Goal: Task Accomplishment & Management: Use online tool/utility

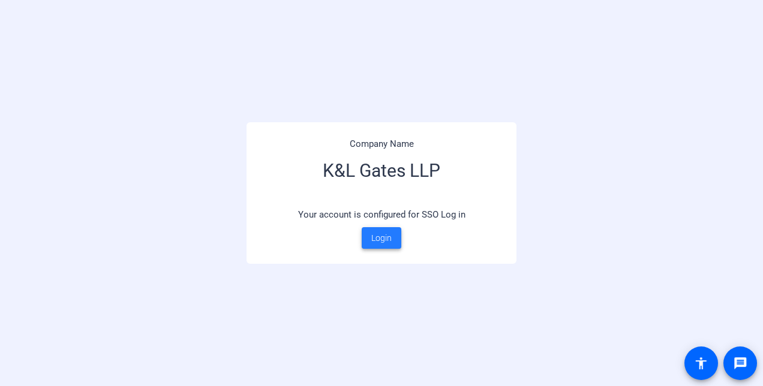
click at [382, 244] on span "Login" at bounding box center [381, 238] width 20 height 13
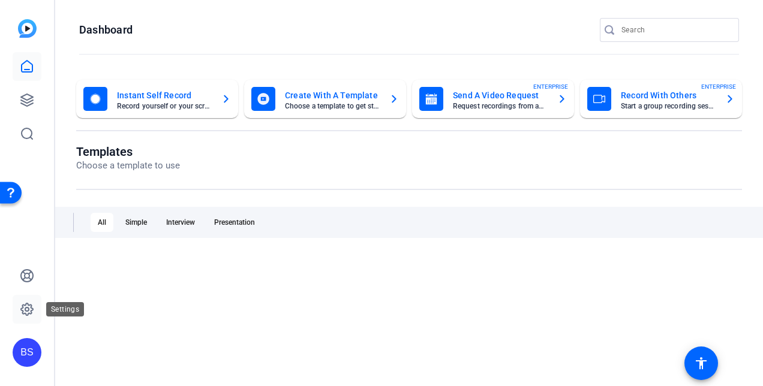
click at [28, 313] on icon at bounding box center [27, 309] width 14 height 14
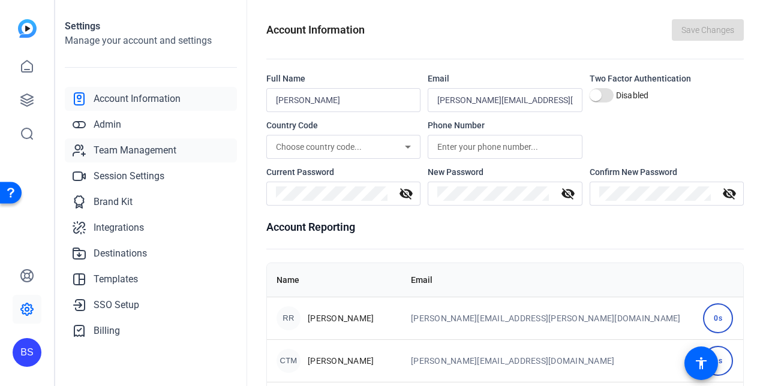
click at [141, 155] on span "Team Management" at bounding box center [135, 150] width 83 height 14
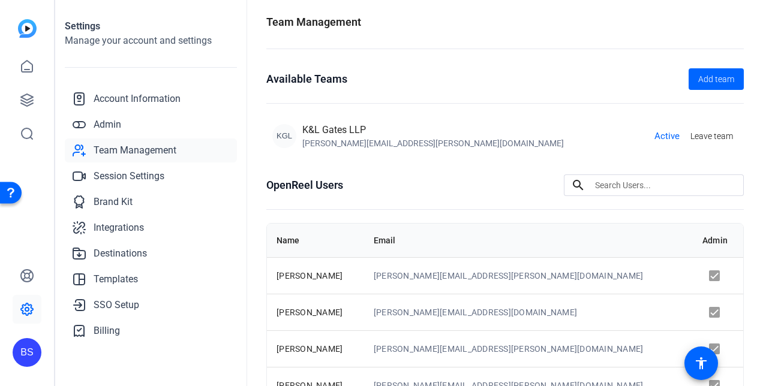
scroll to position [4, 0]
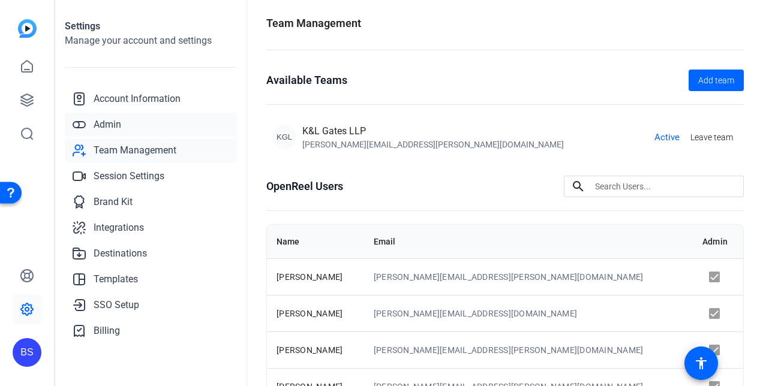
click at [114, 126] on span "Admin" at bounding box center [108, 125] width 28 height 14
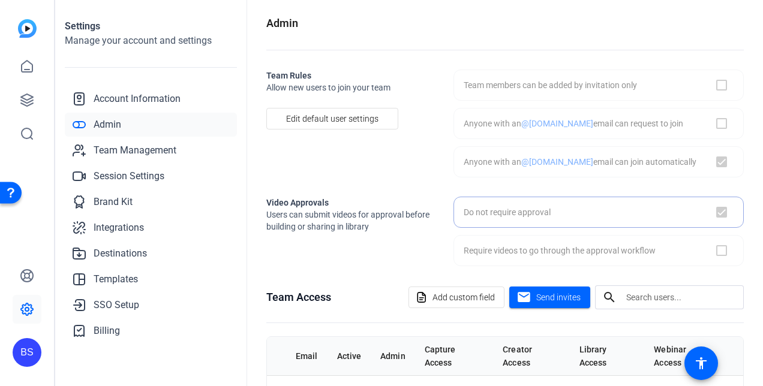
checkbox input "true"
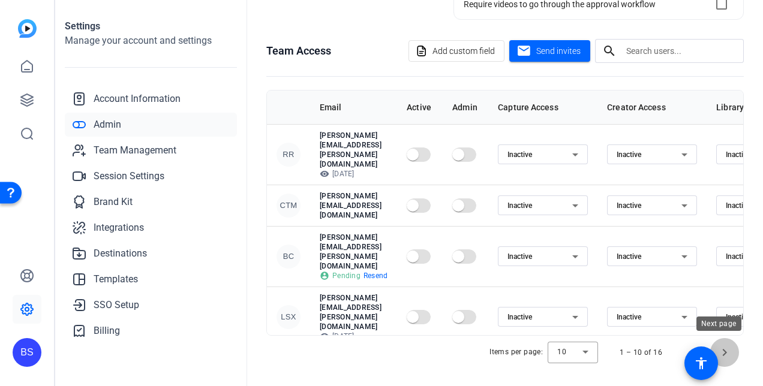
click at [720, 350] on span "Next page" at bounding box center [724, 352] width 29 height 29
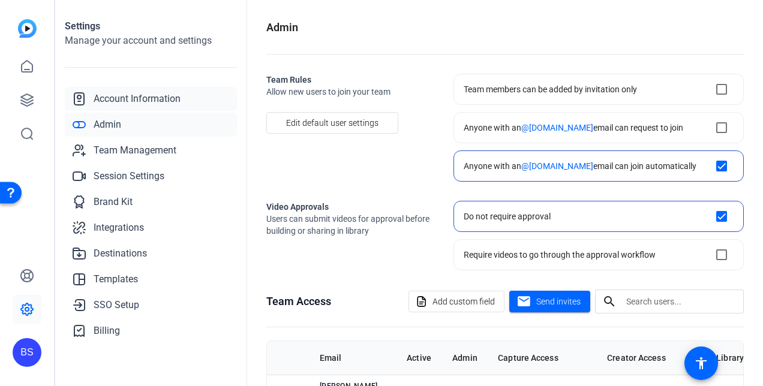
click at [140, 99] on span "Account Information" at bounding box center [137, 99] width 87 height 14
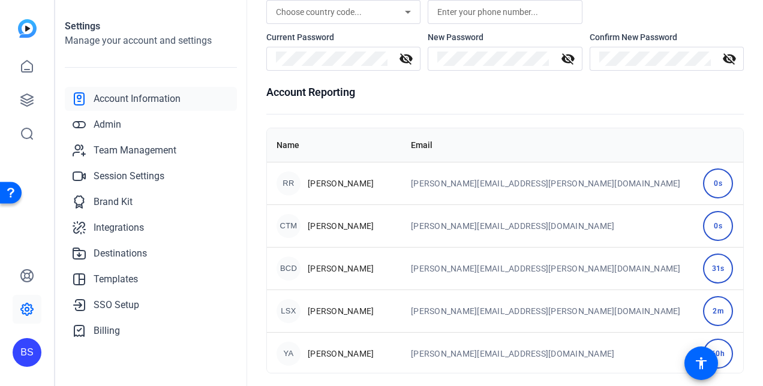
scroll to position [142, 0]
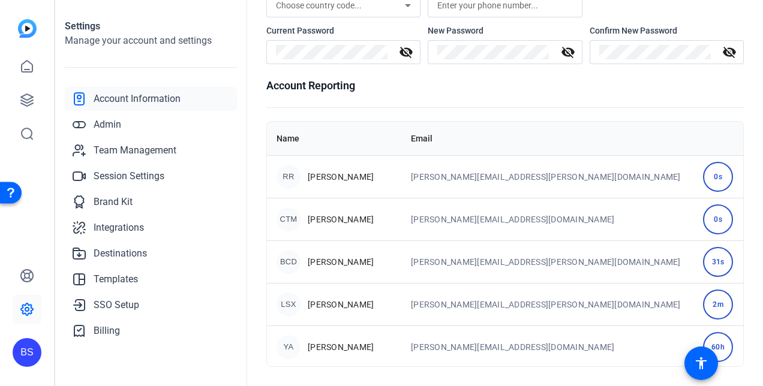
drag, startPoint x: 731, startPoint y: 199, endPoint x: 735, endPoint y: 238, distance: 38.7
click at [735, 238] on div "Name Email RR Randy Rhodes randy.rhodes@klgates.com 0s CTM Cordis, Thomas M. Th…" at bounding box center [505, 244] width 478 height 246
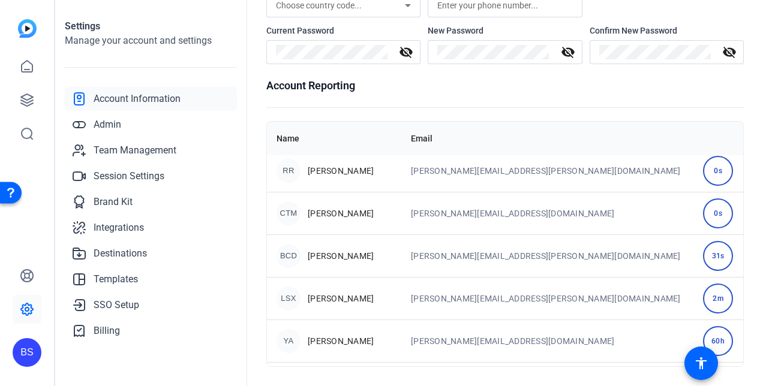
scroll to position [0, 0]
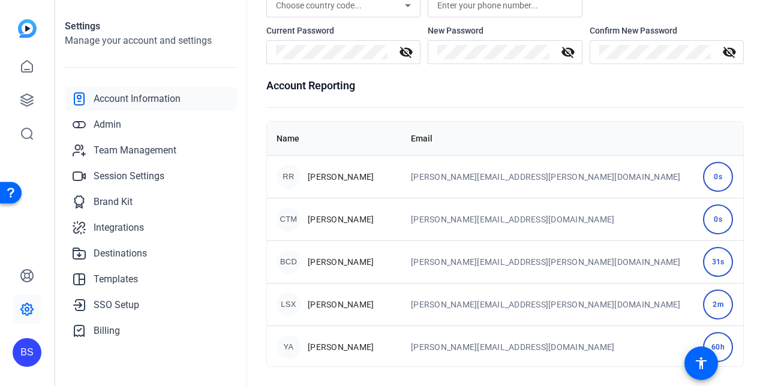
click at [693, 127] on th at bounding box center [718, 139] width 50 height 34
click at [704, 362] on mat-icon "accessibility" at bounding box center [701, 363] width 14 height 14
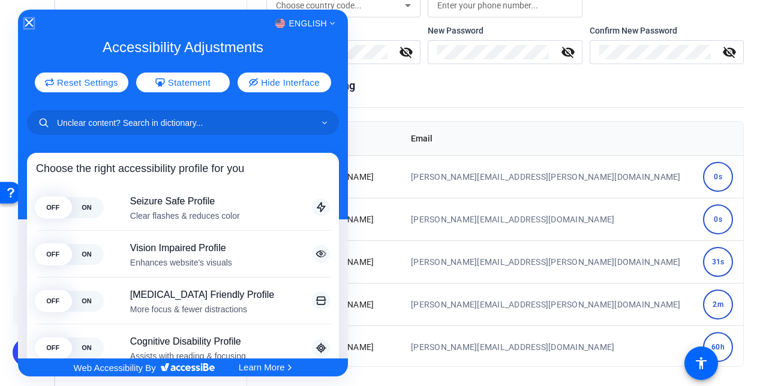
click at [31, 23] on icon "Close Accessibility Interface" at bounding box center [29, 23] width 8 height 8
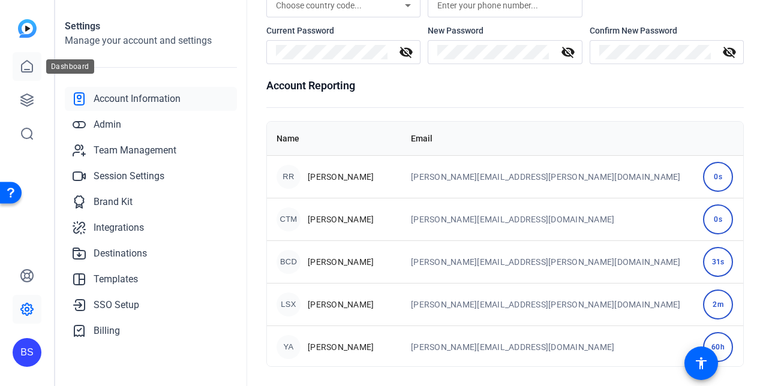
click at [27, 67] on icon at bounding box center [27, 66] width 14 height 14
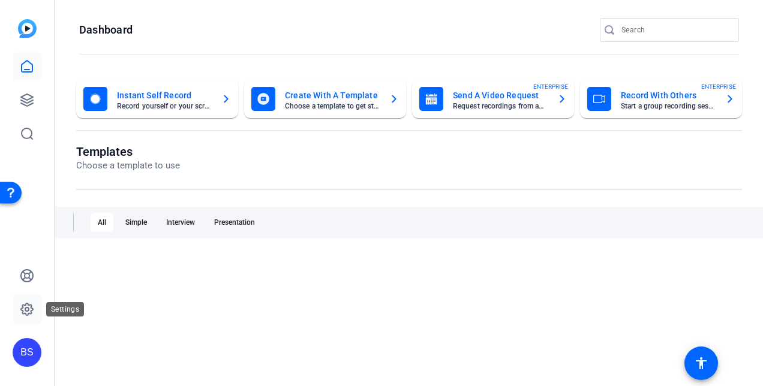
click at [31, 306] on icon at bounding box center [27, 309] width 14 height 14
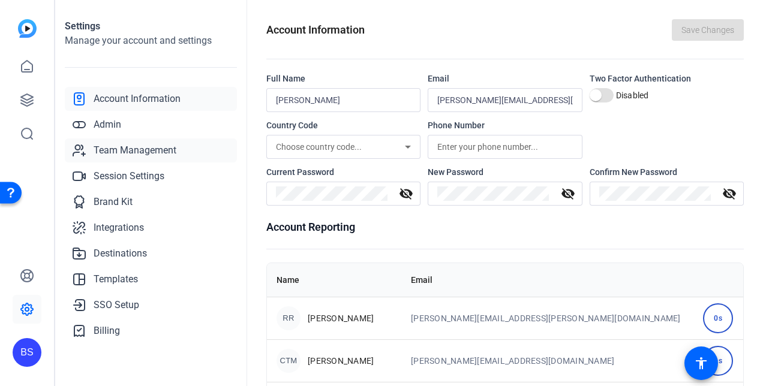
click at [170, 152] on span "Team Management" at bounding box center [135, 150] width 83 height 14
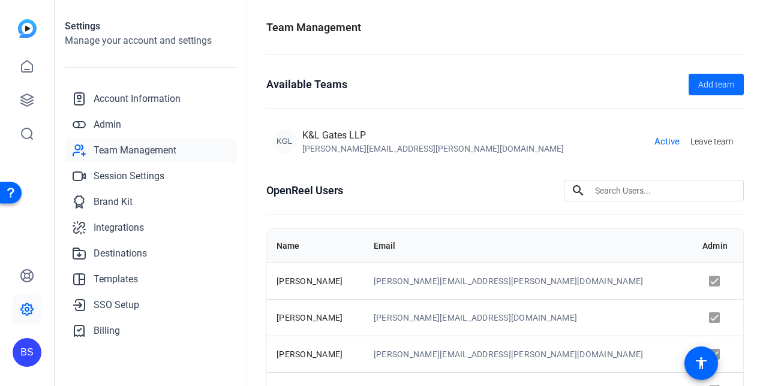
click at [719, 84] on span "Add team" at bounding box center [716, 85] width 36 height 13
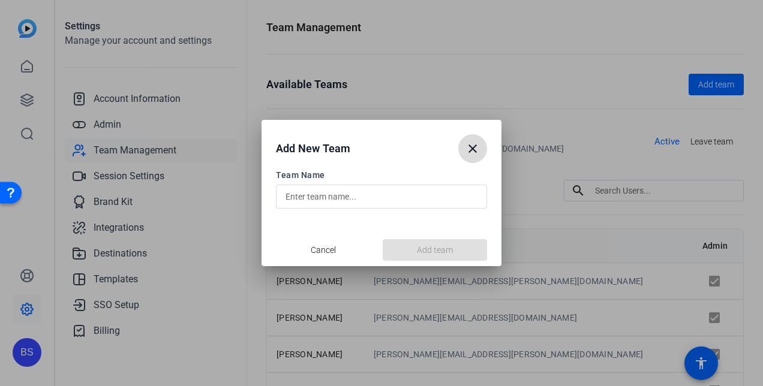
click at [475, 145] on mat-icon "close" at bounding box center [473, 149] width 14 height 14
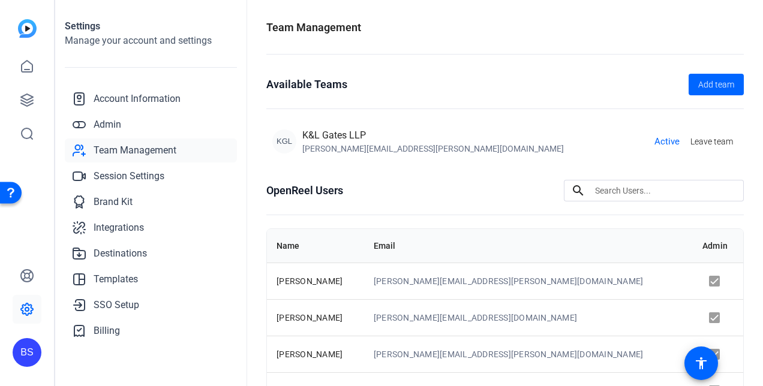
click at [642, 190] on input at bounding box center [664, 191] width 139 height 14
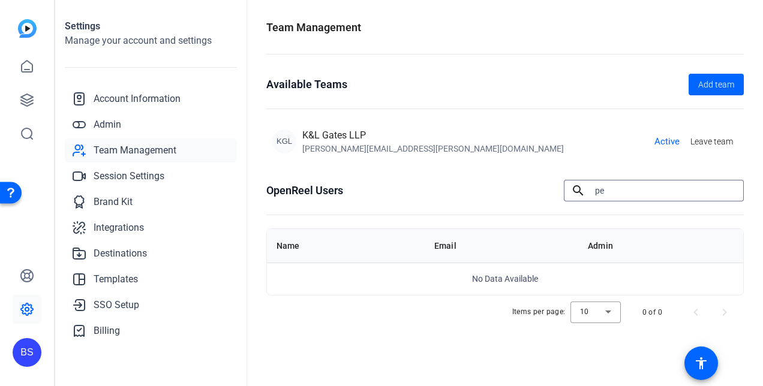
type input "p"
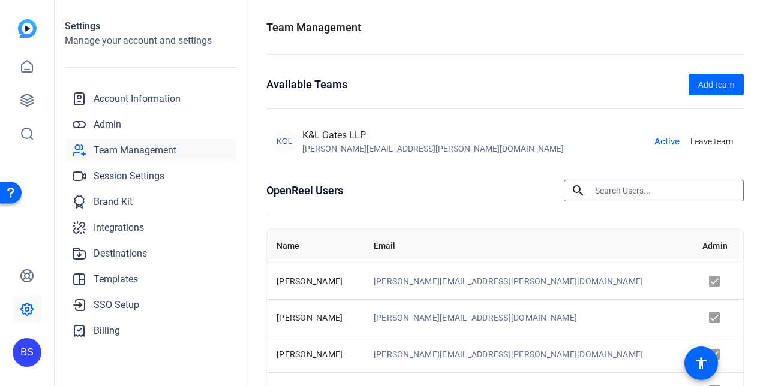
click at [350, 29] on h1 "Team Management" at bounding box center [313, 27] width 95 height 17
click at [310, 191] on h1 "OpenReel Users" at bounding box center [304, 190] width 77 height 17
click at [120, 301] on span "SSO Setup" at bounding box center [117, 305] width 46 height 14
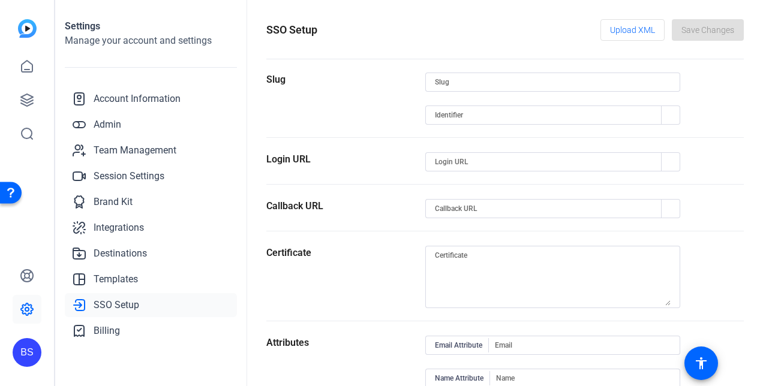
type input "klgates"
type input "https://sts.windows.net/cc217805-ec0d-4607-b10f-173043224018/"
type input "https://login.microsoftonline.com/cc217805-ec0d-4607-b10f-173043224018/saml2"
type input "https://capture.openreel.com/api/sso/return/klgates"
type input "http://schemas.xmlsoap.org/ws/2005/05/identity/claims/emailaddress"
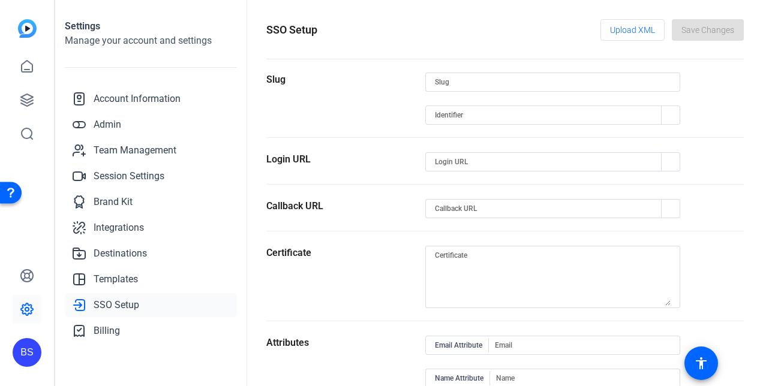
type input "http://schemas.xmlsoap.org/ws/2005/05/identity/claims/givenname"
type input "http://schemas.xmlsoap.org/ws/2005/05/identity/claims/surname"
type input "http://schemas.microsoft.com/identity/claims/displayname"
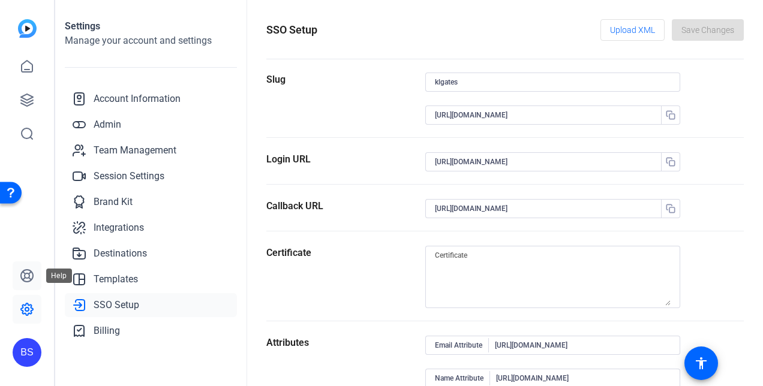
click at [31, 269] on icon at bounding box center [27, 276] width 14 height 14
click at [107, 332] on span "Billing" at bounding box center [107, 331] width 26 height 14
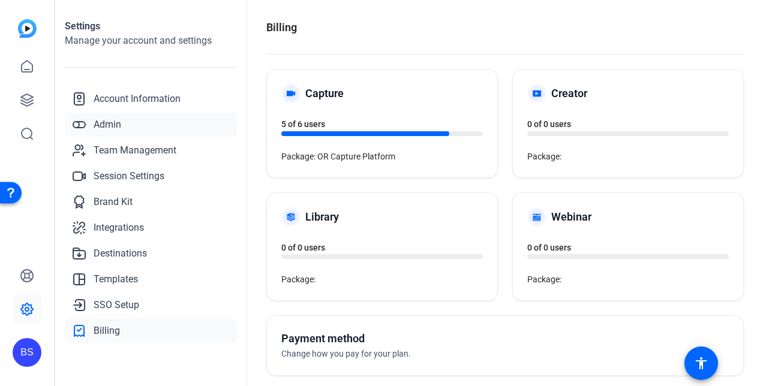
click at [115, 128] on span "Admin" at bounding box center [108, 125] width 28 height 14
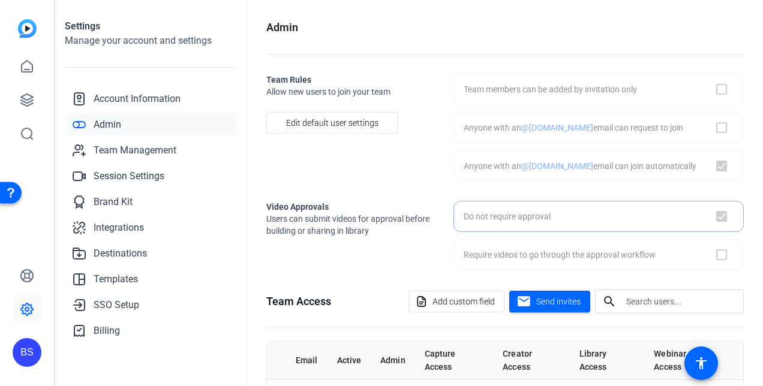
checkbox input "true"
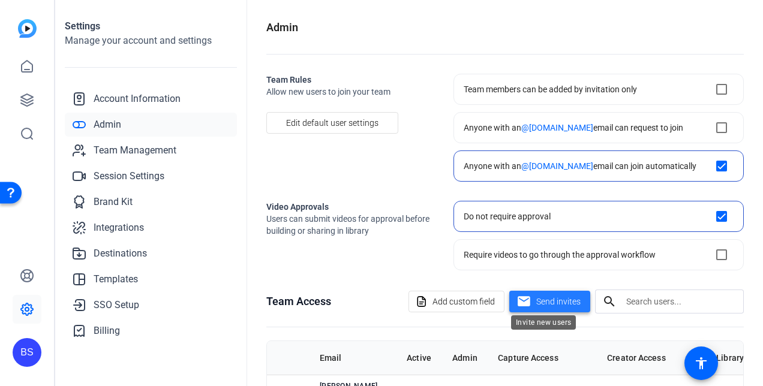
click at [542, 302] on span "Send invites" at bounding box center [558, 302] width 44 height 13
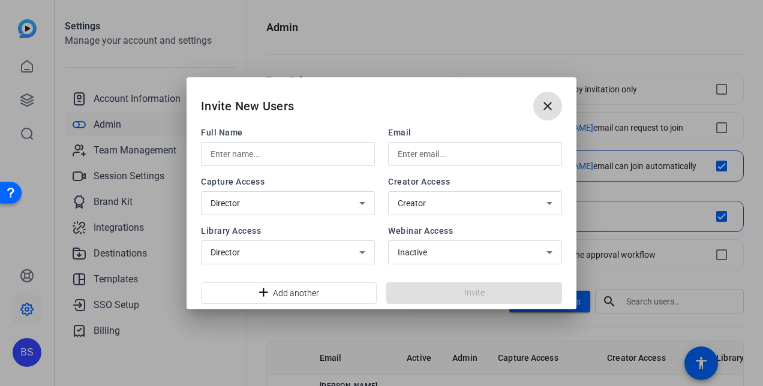
click at [322, 154] on input "text" at bounding box center [288, 154] width 155 height 14
type input "Peter Osipov"
click at [403, 157] on input "text" at bounding box center [475, 154] width 155 height 14
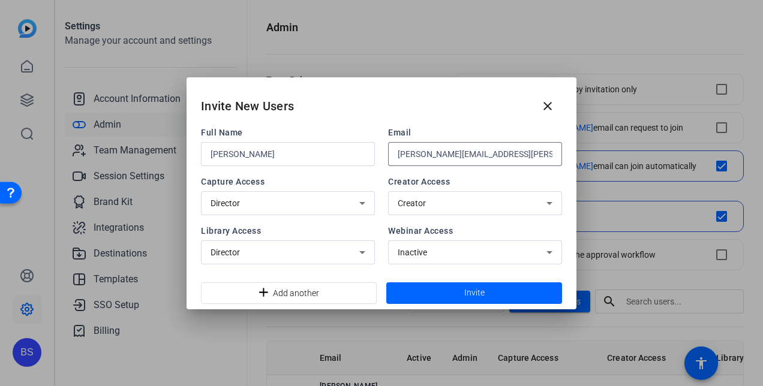
type input "peter.osipov@klgates.com"
click at [362, 204] on icon at bounding box center [362, 203] width 6 height 3
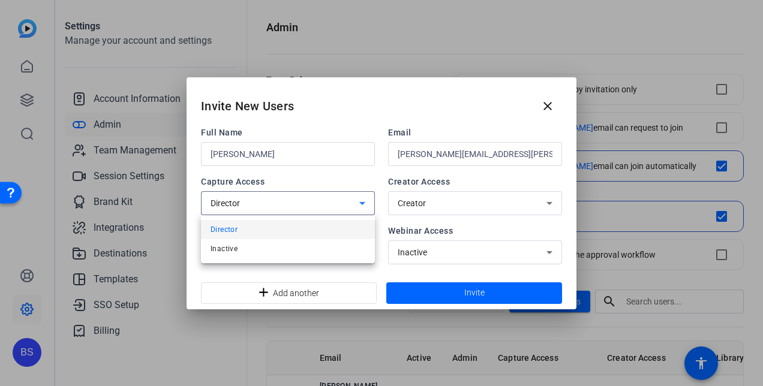
click at [362, 204] on div at bounding box center [381, 193] width 763 height 386
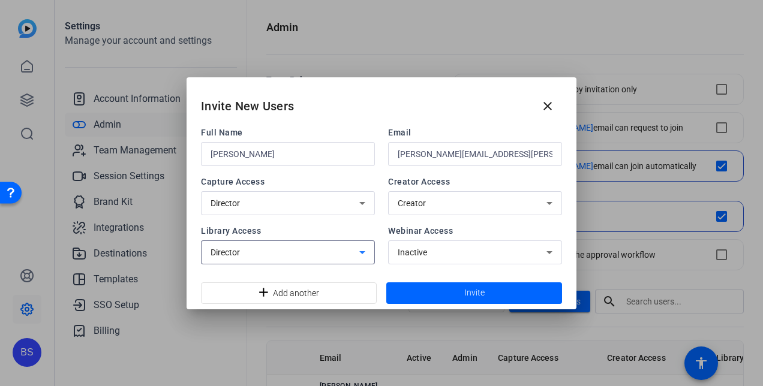
click at [360, 254] on icon at bounding box center [362, 252] width 14 height 14
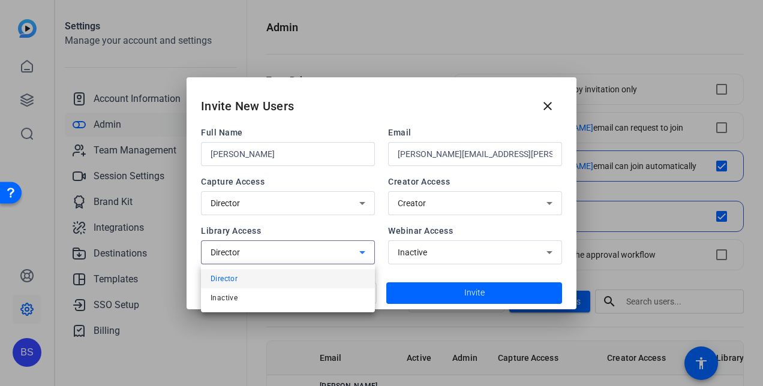
click at [360, 254] on div at bounding box center [381, 193] width 763 height 386
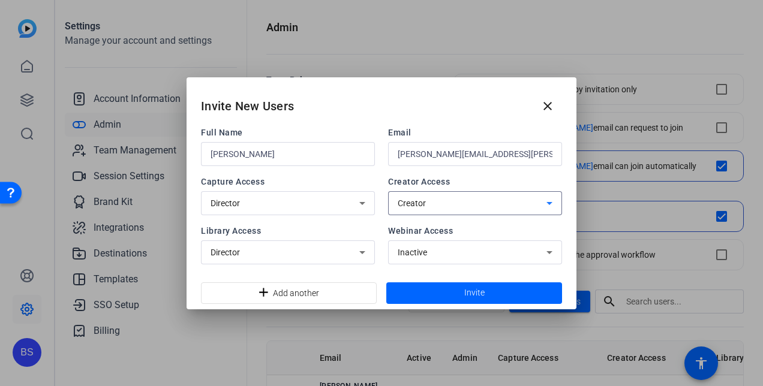
click at [548, 202] on icon at bounding box center [550, 203] width 6 height 3
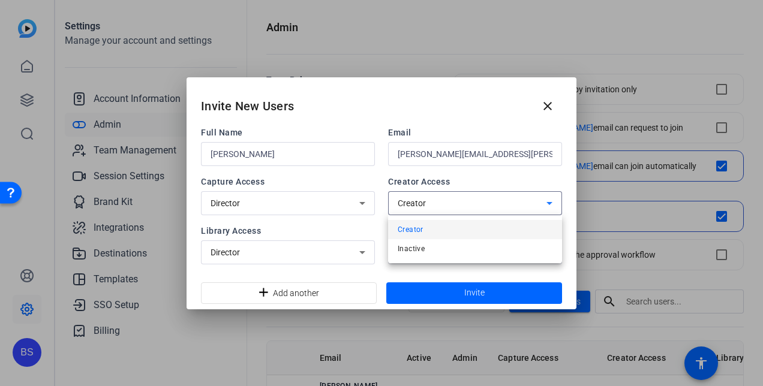
click at [548, 202] on div at bounding box center [381, 193] width 763 height 386
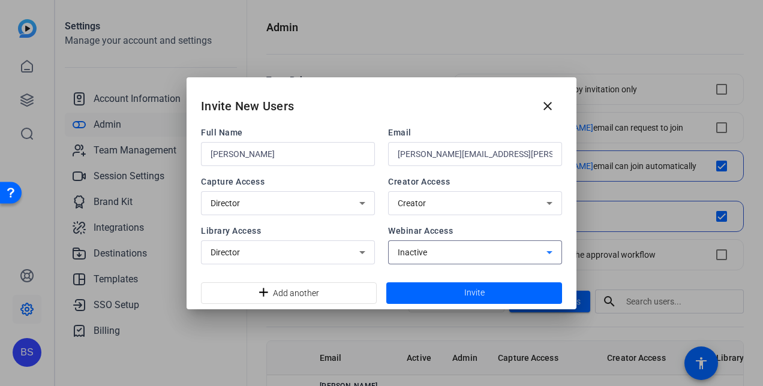
click at [553, 251] on icon at bounding box center [549, 252] width 14 height 14
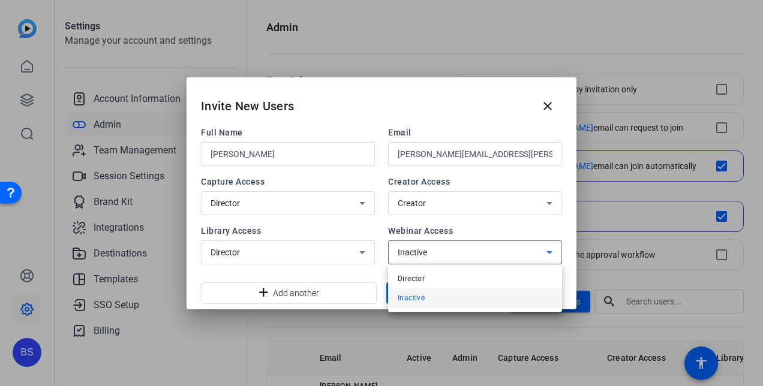
click at [553, 251] on div at bounding box center [381, 193] width 763 height 386
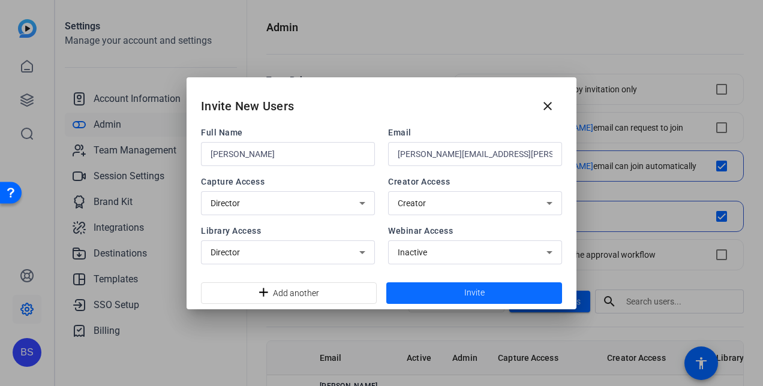
click at [415, 297] on span at bounding box center [474, 293] width 176 height 29
click at [359, 254] on icon at bounding box center [362, 252] width 14 height 14
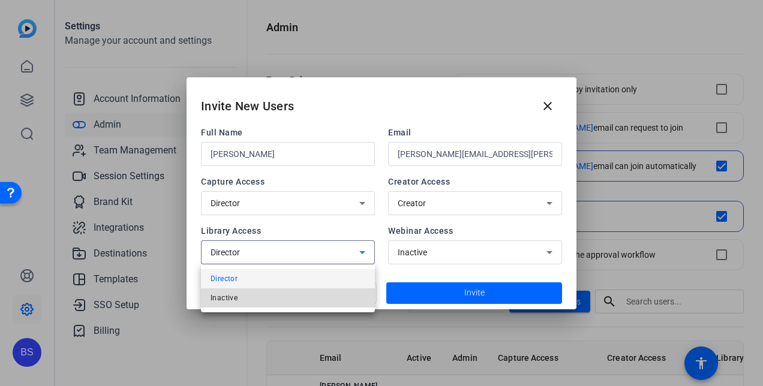
click at [329, 298] on mat-option "Inactive" at bounding box center [288, 298] width 174 height 19
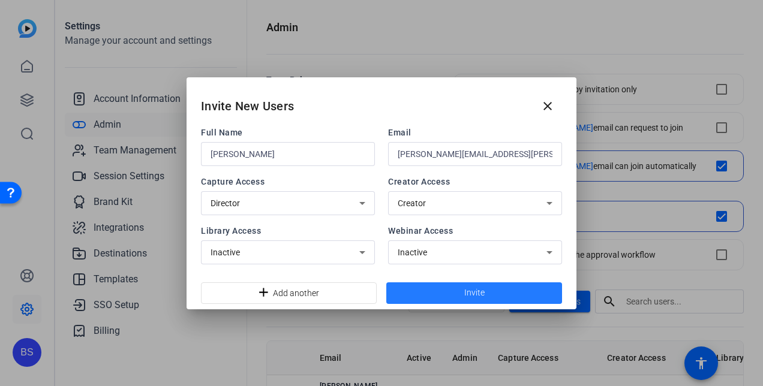
click at [499, 287] on span at bounding box center [474, 293] width 176 height 29
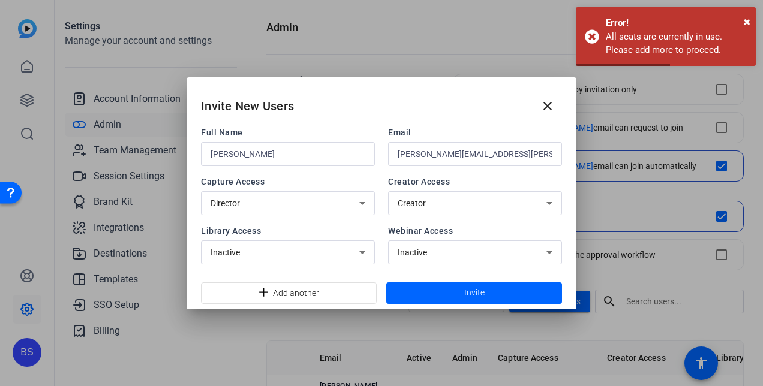
click at [551, 205] on icon at bounding box center [549, 203] width 14 height 14
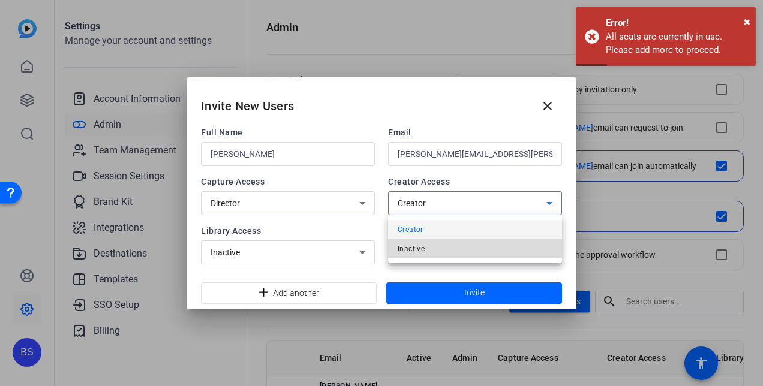
click at [522, 249] on mat-option "Inactive" at bounding box center [475, 248] width 174 height 19
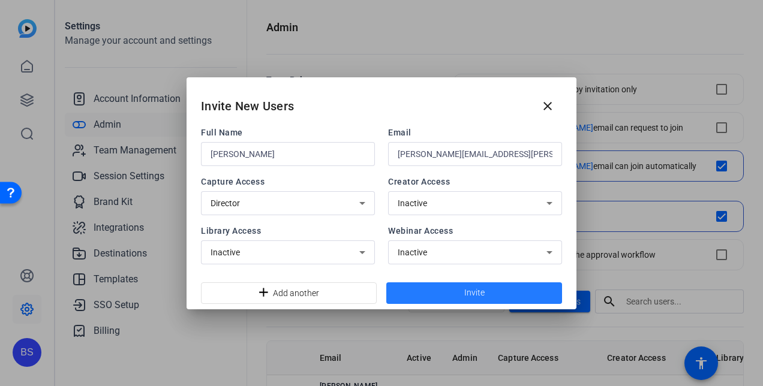
click at [505, 292] on span at bounding box center [474, 293] width 176 height 29
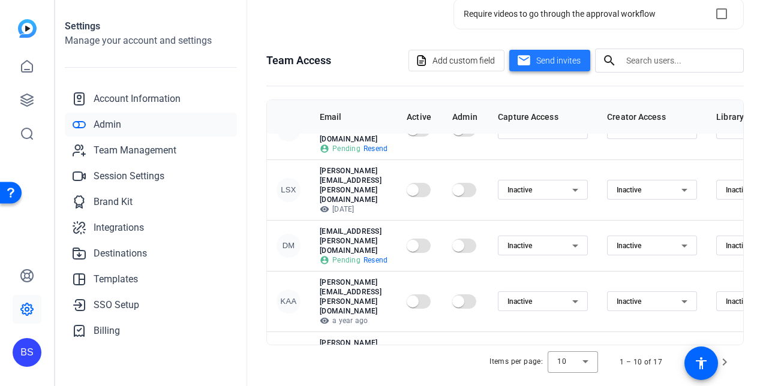
scroll to position [158, 0]
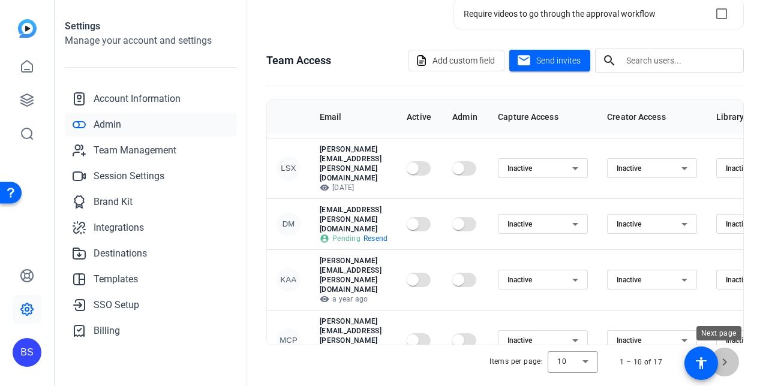
click at [720, 361] on span "Next page" at bounding box center [724, 362] width 29 height 29
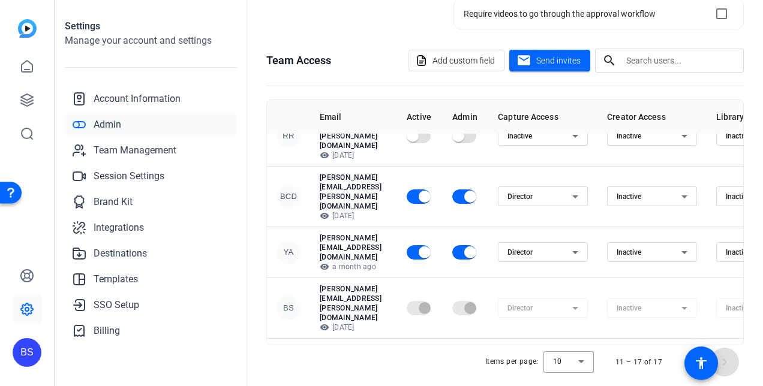
scroll to position [49, 0]
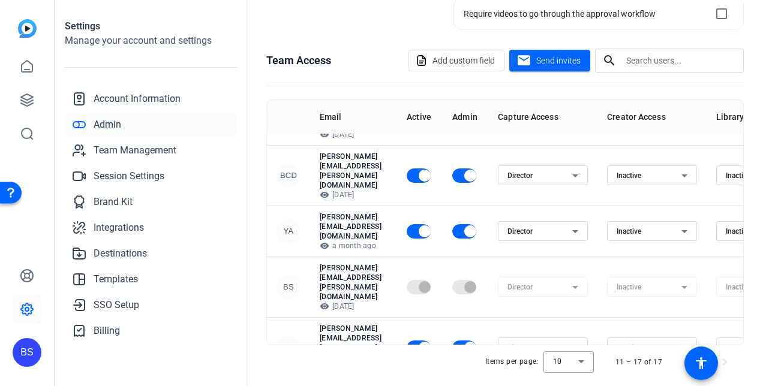
click at [27, 71] on icon at bounding box center [27, 66] width 14 height 14
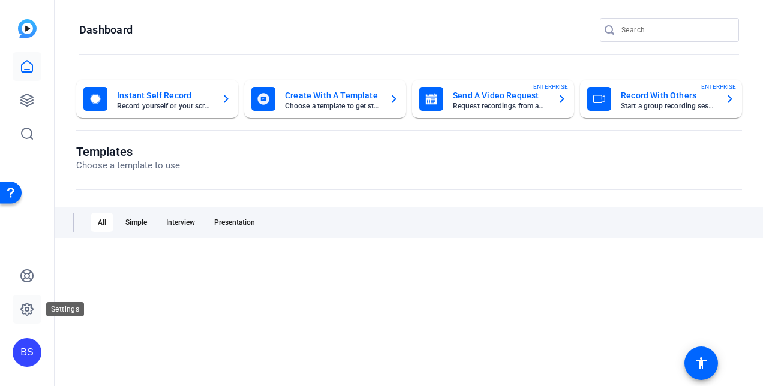
click at [35, 303] on link at bounding box center [27, 309] width 29 height 29
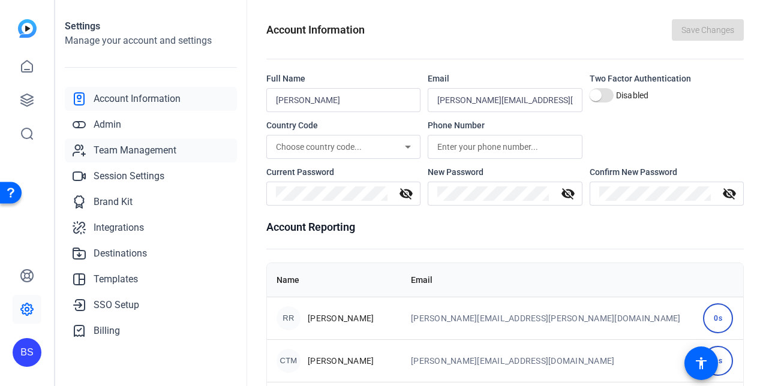
click at [147, 154] on span "Team Management" at bounding box center [135, 150] width 83 height 14
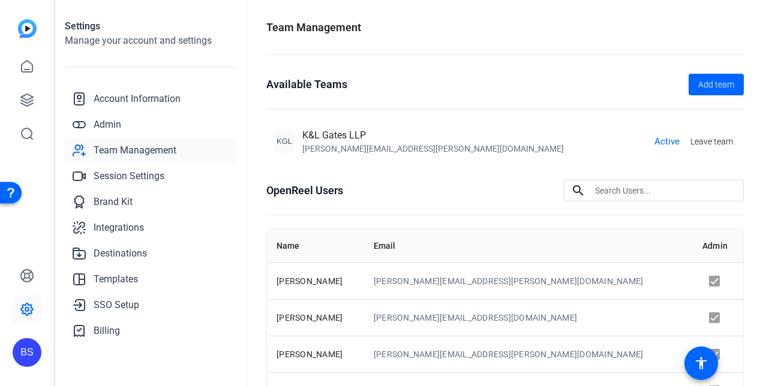
click at [29, 29] on img at bounding box center [27, 28] width 19 height 19
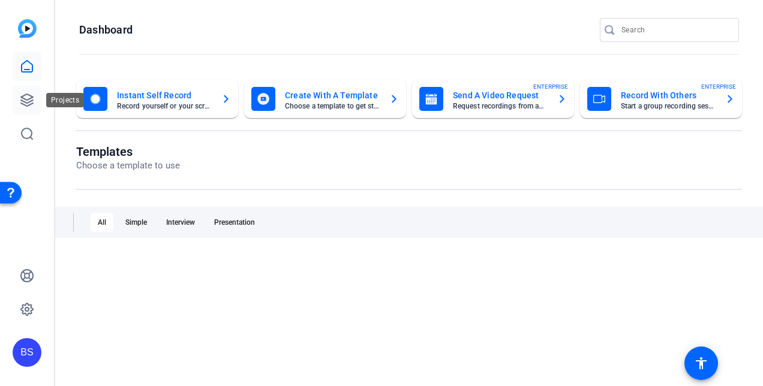
click at [29, 96] on icon at bounding box center [27, 100] width 14 height 14
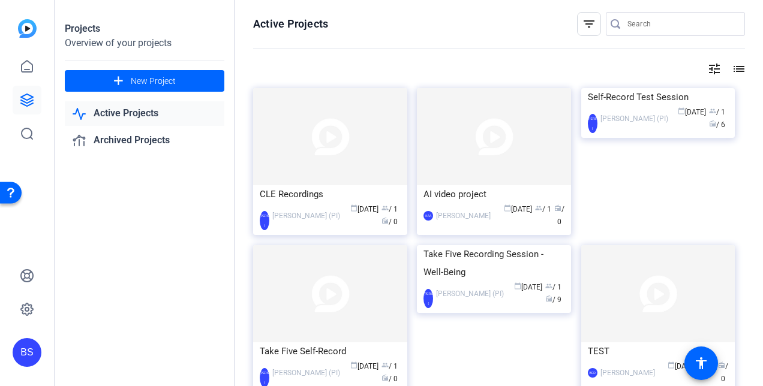
click at [627, 25] on input "Search" at bounding box center [681, 24] width 108 height 14
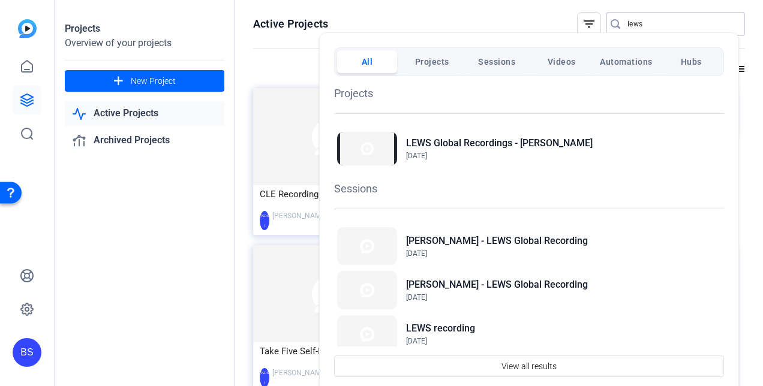
click at [433, 58] on span "Projects" at bounding box center [432, 62] width 34 height 22
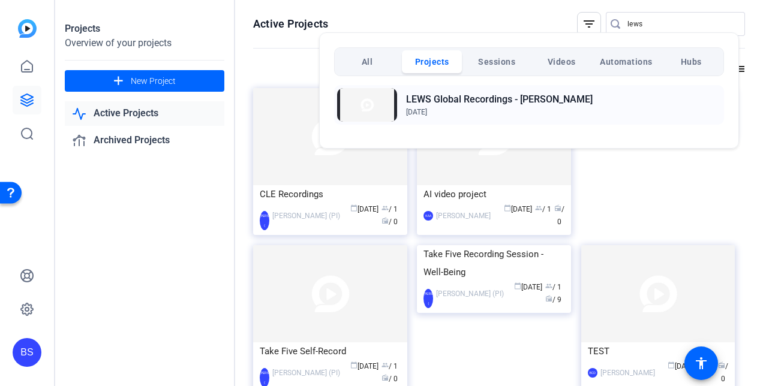
click at [424, 103] on h2 "LEWS Global Recordings - Tony" at bounding box center [499, 99] width 187 height 14
click at [626, 24] on div at bounding box center [381, 193] width 763 height 386
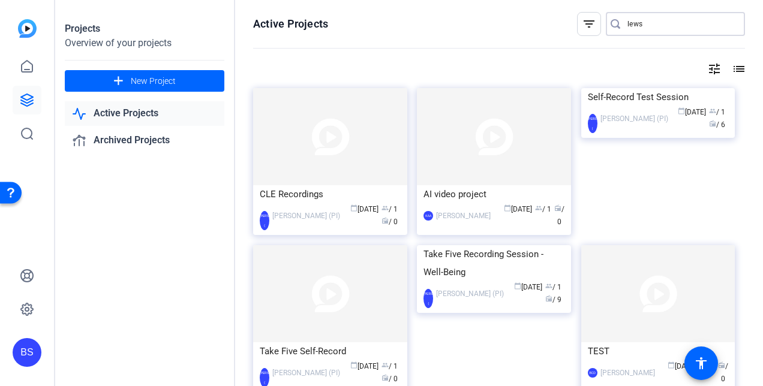
drag, startPoint x: 637, startPoint y: 25, endPoint x: 609, endPoint y: 20, distance: 28.5
click at [609, 20] on div "lews" at bounding box center [671, 24] width 130 height 24
type input "PG"
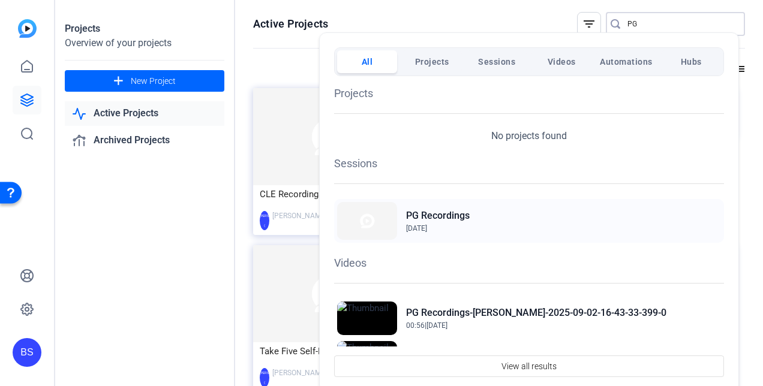
click at [427, 224] on span "Mar 27, 2023" at bounding box center [416, 228] width 21 height 8
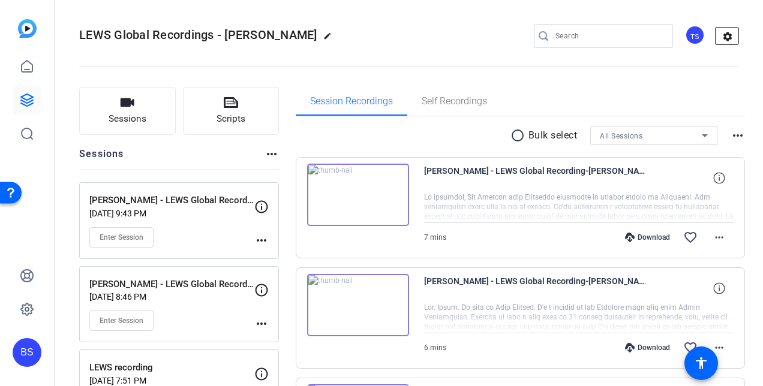
click at [723, 40] on mat-icon "settings" at bounding box center [728, 37] width 24 height 18
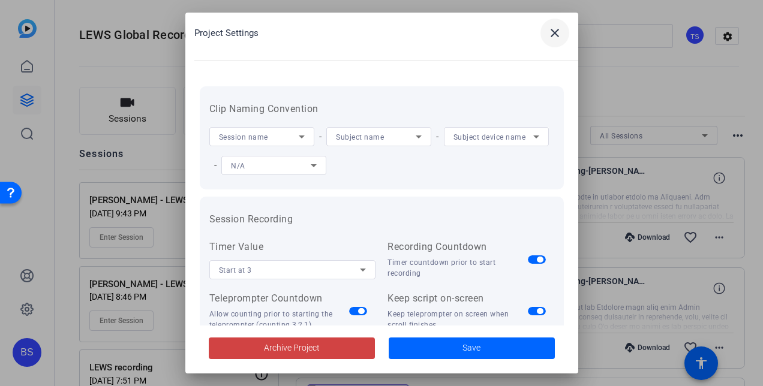
click at [554, 34] on mat-icon "close" at bounding box center [555, 33] width 14 height 14
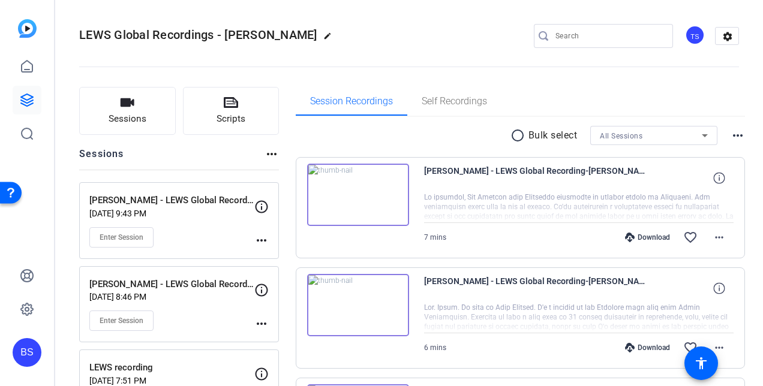
click at [32, 26] on img at bounding box center [27, 28] width 19 height 19
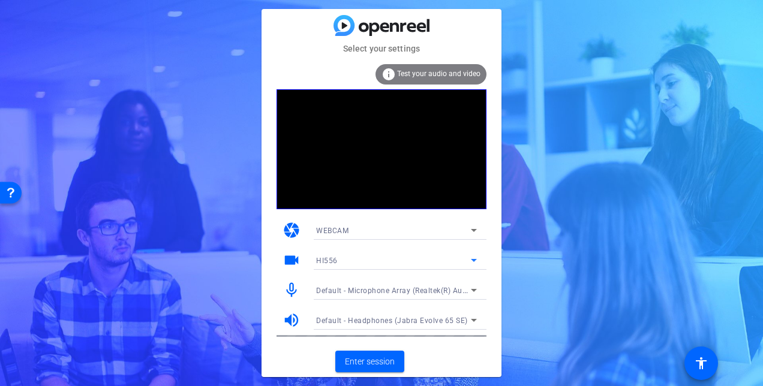
click at [476, 260] on icon at bounding box center [474, 260] width 14 height 14
click at [475, 260] on div at bounding box center [381, 193] width 763 height 386
click at [367, 361] on span "Enter session" at bounding box center [370, 362] width 50 height 13
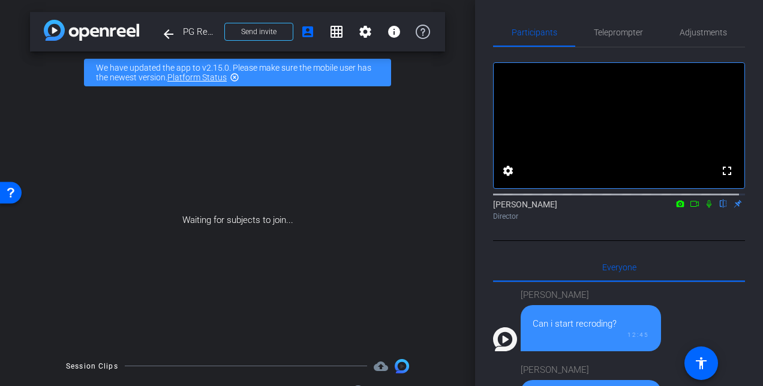
scroll to position [806, 0]
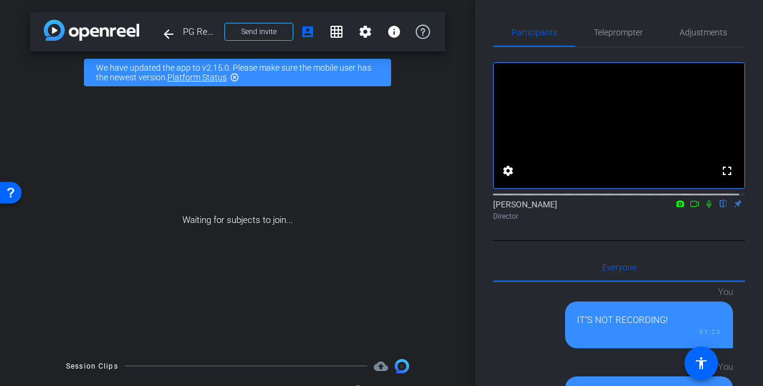
click at [690, 208] on icon at bounding box center [695, 204] width 10 height 8
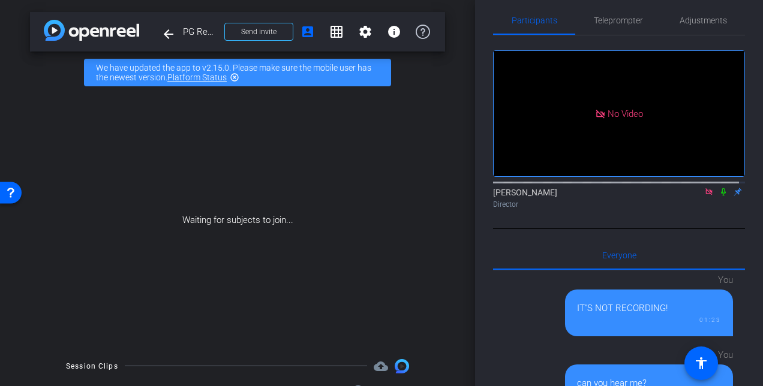
scroll to position [0, 0]
